Goal: Find specific page/section: Find specific page/section

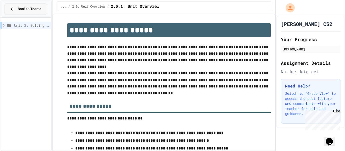
click at [41, 12] on button "Back to Teams" at bounding box center [26, 9] width 42 height 11
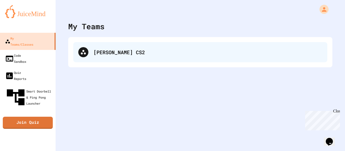
click at [98, 51] on div "[PERSON_NAME] CS2" at bounding box center [207, 52] width 229 height 8
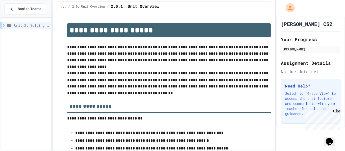
click at [337, 112] on div "Close" at bounding box center [336, 112] width 6 height 6
